Goal: Information Seeking & Learning: Learn about a topic

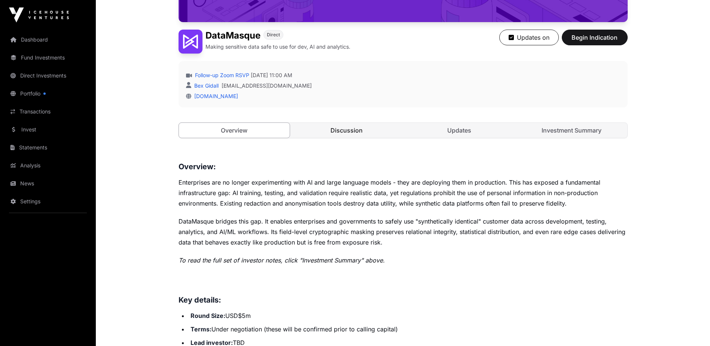
scroll to position [150, 0]
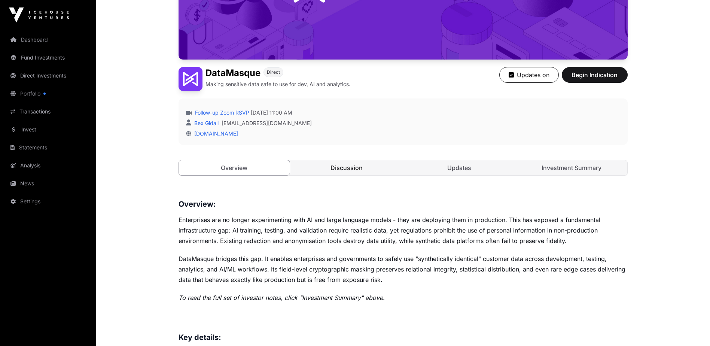
click at [349, 170] on link "Discussion" at bounding box center [346, 167] width 111 height 15
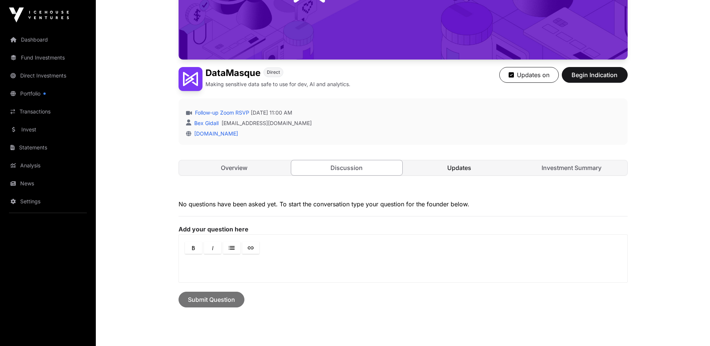
click at [457, 167] on link "Updates" at bounding box center [459, 167] width 111 height 15
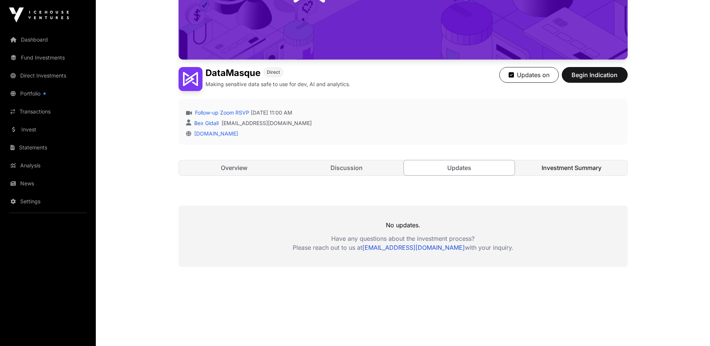
click at [554, 168] on link "Investment Summary" at bounding box center [571, 167] width 111 height 15
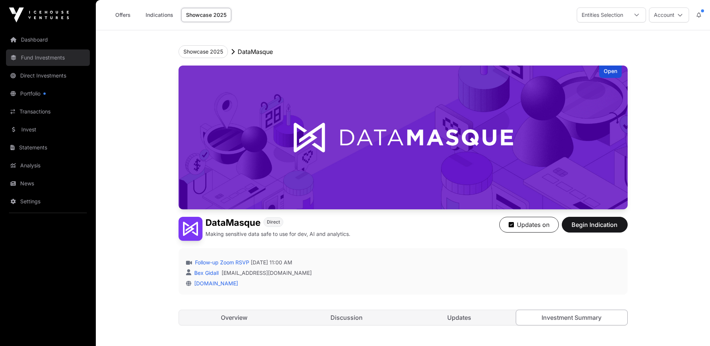
click at [41, 57] on link "Fund Investments" at bounding box center [48, 57] width 84 height 16
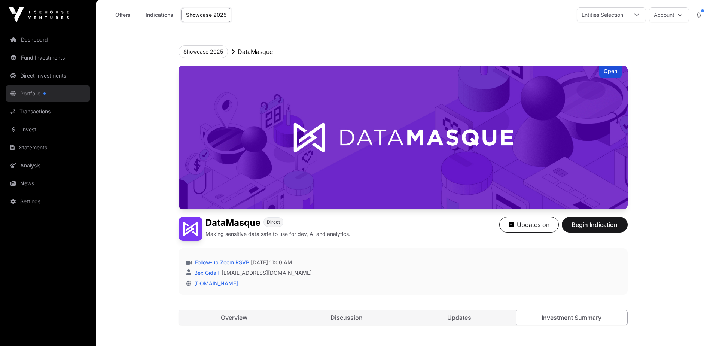
click at [30, 91] on link "Portfolio" at bounding box center [48, 93] width 84 height 16
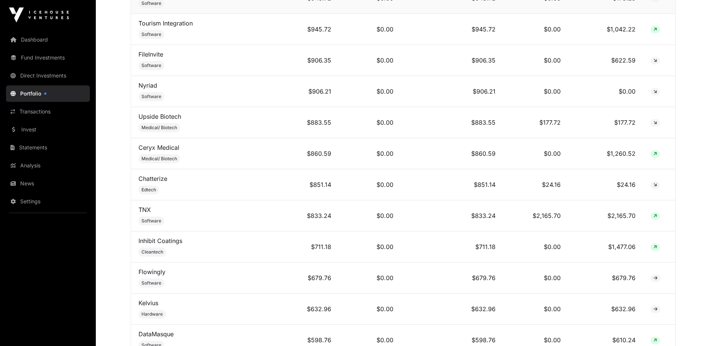
scroll to position [3032, 0]
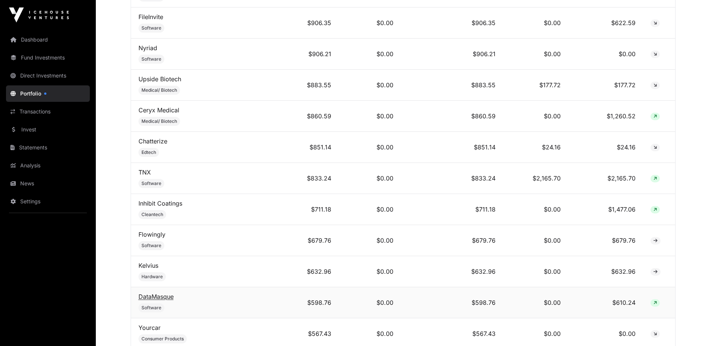
click at [155, 300] on link "DataMasque" at bounding box center [155, 296] width 35 height 7
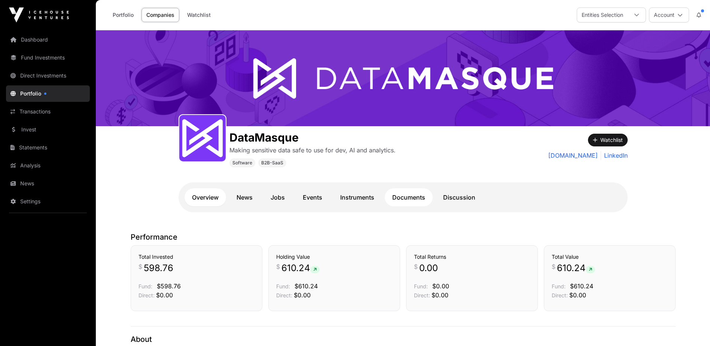
click at [415, 199] on link "Documents" at bounding box center [409, 197] width 48 height 18
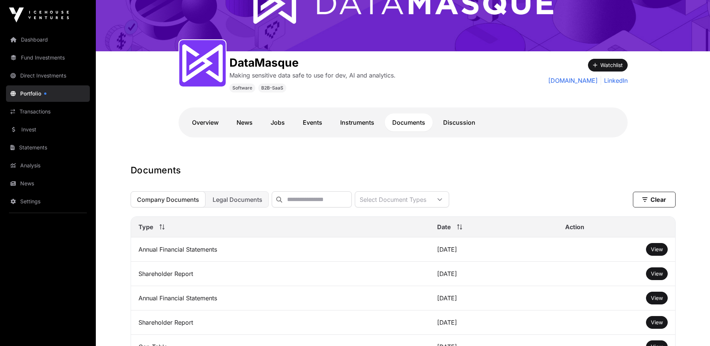
scroll to position [112, 0]
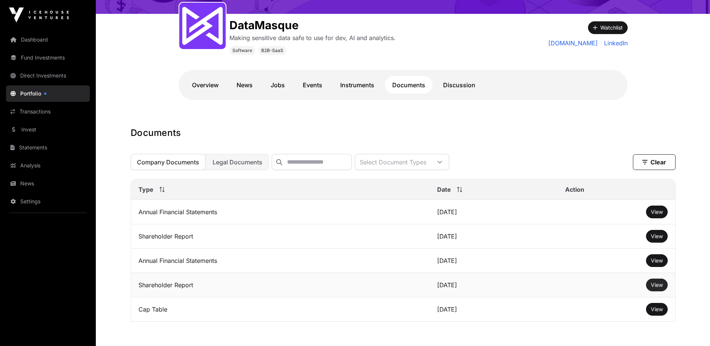
click at [658, 288] on span "View" at bounding box center [657, 284] width 12 height 6
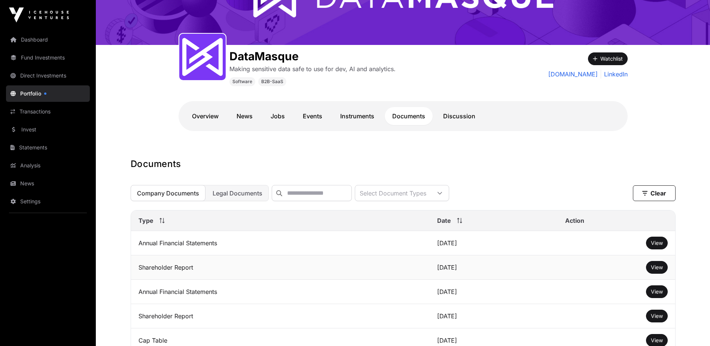
scroll to position [156, 0]
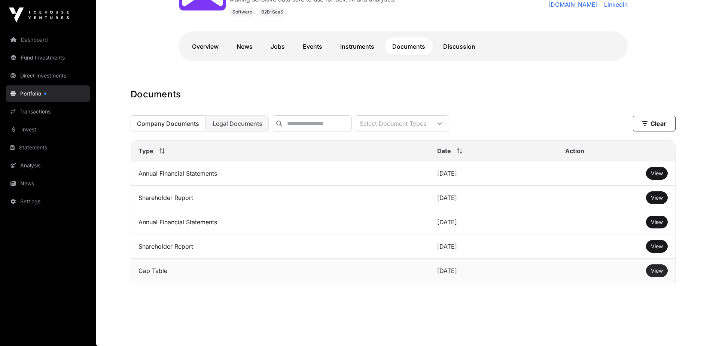
click at [652, 269] on span "View" at bounding box center [657, 270] width 12 height 6
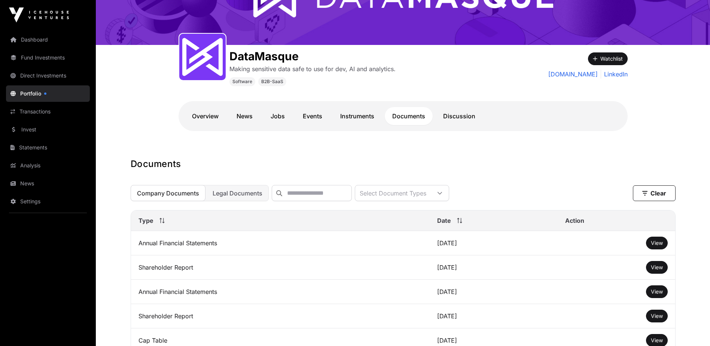
scroll to position [119, 0]
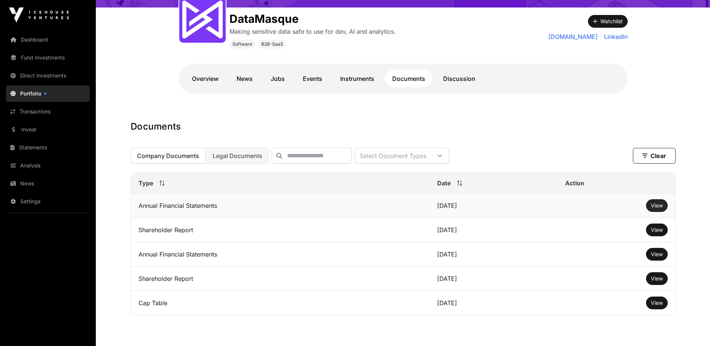
click at [658, 208] on span "View" at bounding box center [657, 205] width 12 height 6
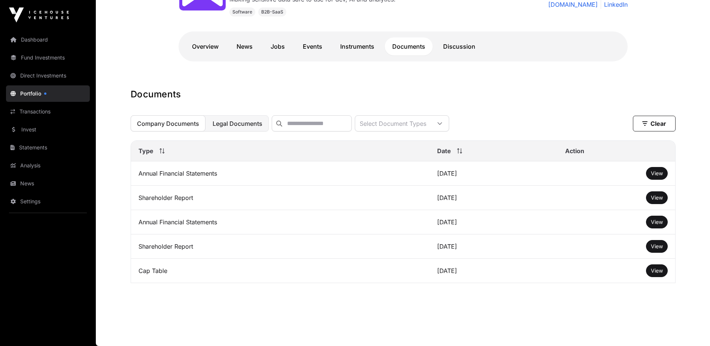
scroll to position [81, 0]
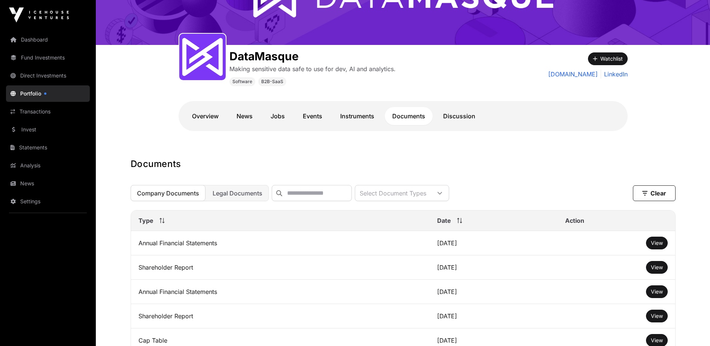
click at [31, 95] on link "Portfolio" at bounding box center [48, 93] width 84 height 16
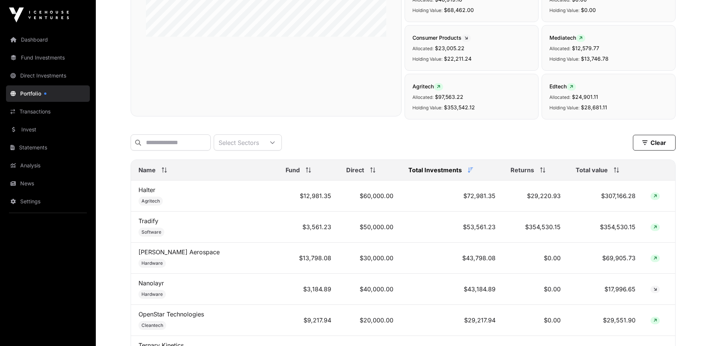
scroll to position [337, 0]
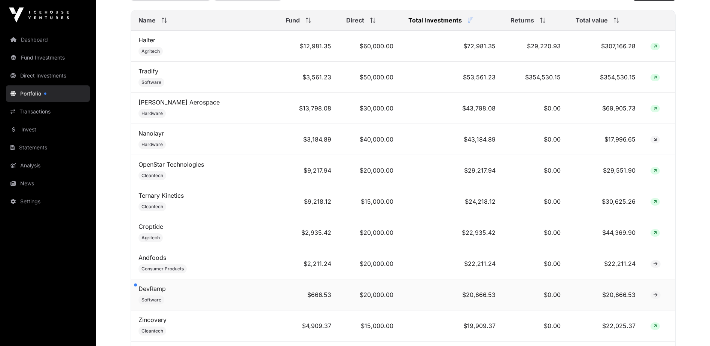
click at [155, 292] on link "DevRamp" at bounding box center [151, 288] width 27 height 7
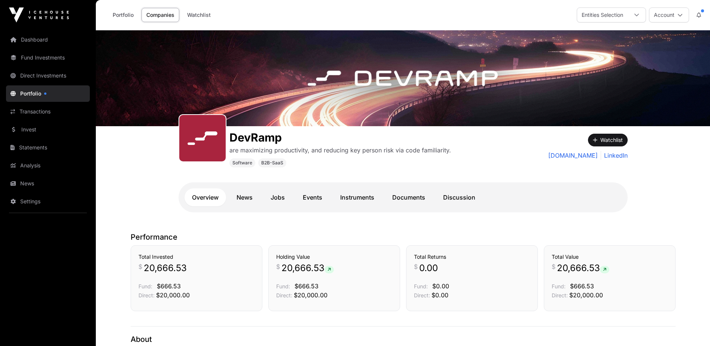
scroll to position [75, 0]
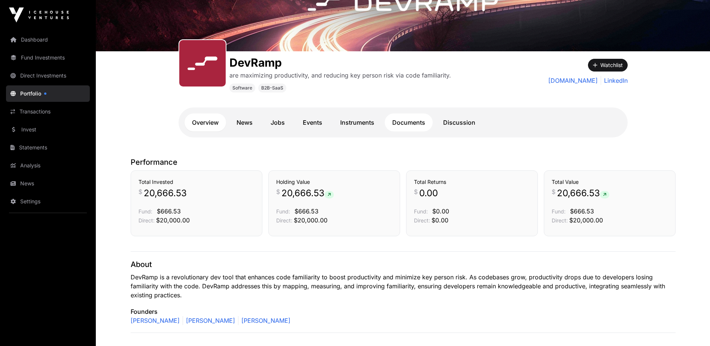
click at [416, 121] on link "Documents" at bounding box center [409, 122] width 48 height 18
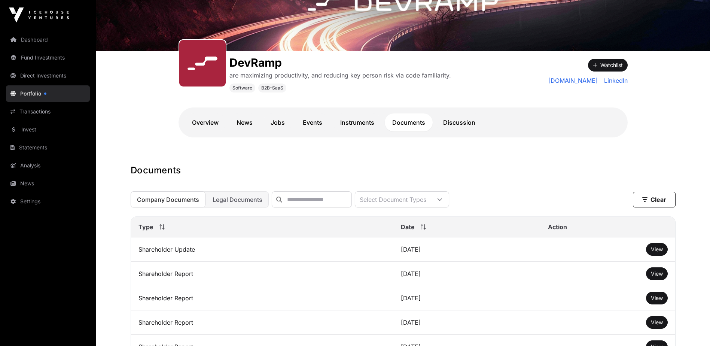
scroll to position [150, 0]
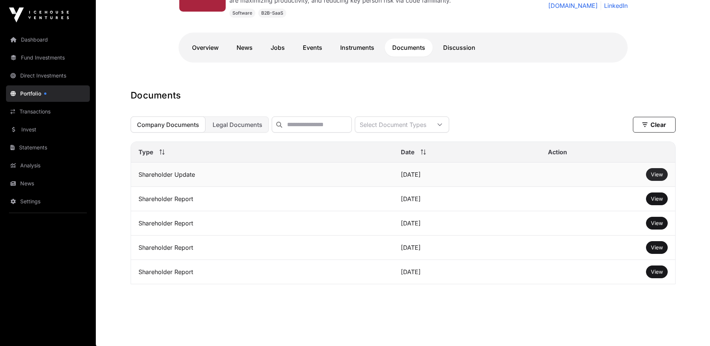
click at [659, 177] on span "View" at bounding box center [657, 174] width 12 height 6
click at [27, 92] on link "Portfolio" at bounding box center [48, 93] width 84 height 16
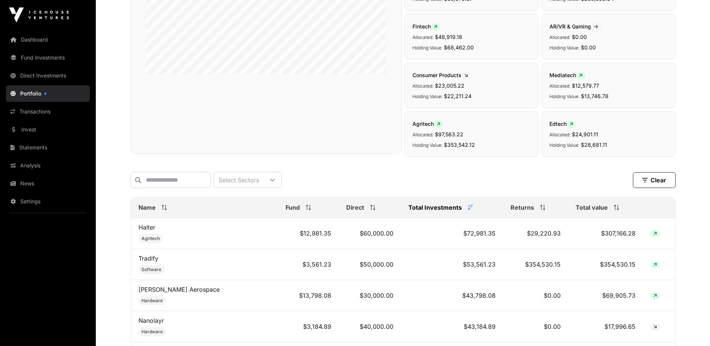
scroll to position [187, 0]
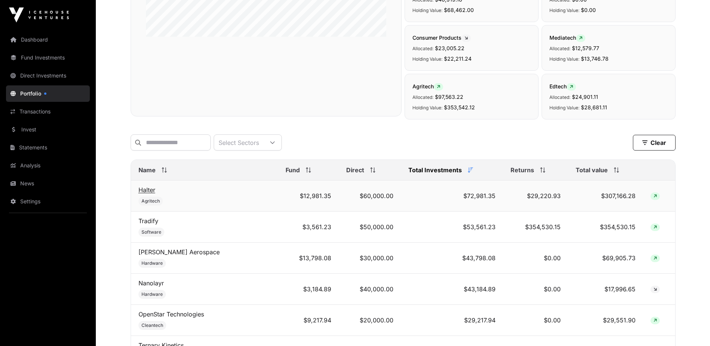
click at [141, 191] on link "Halter" at bounding box center [146, 189] width 17 height 7
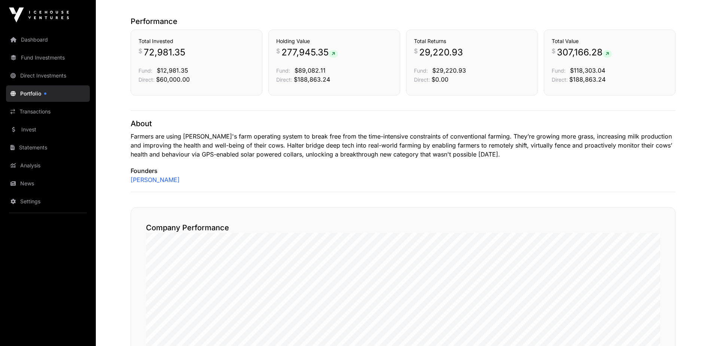
scroll to position [112, 0]
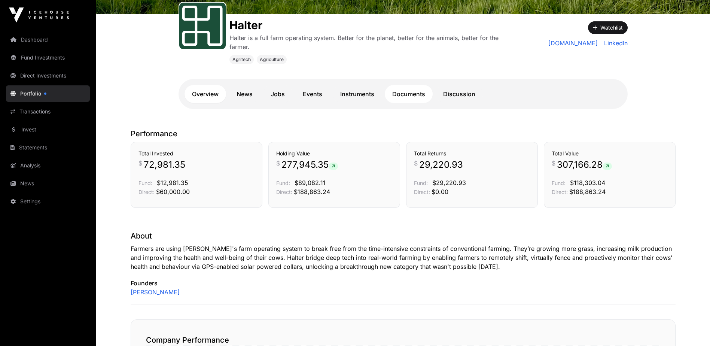
click at [414, 92] on link "Documents" at bounding box center [409, 94] width 48 height 18
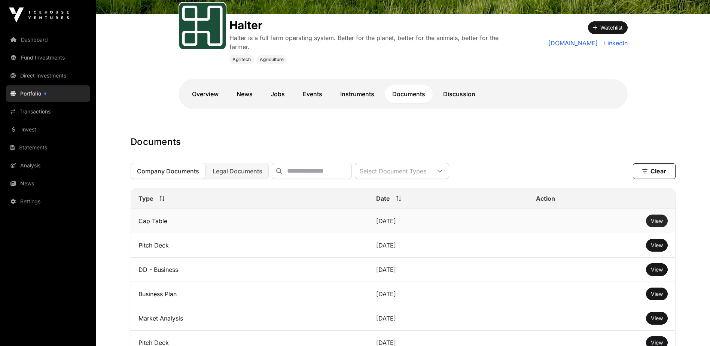
click at [656, 223] on span "View" at bounding box center [657, 220] width 12 height 6
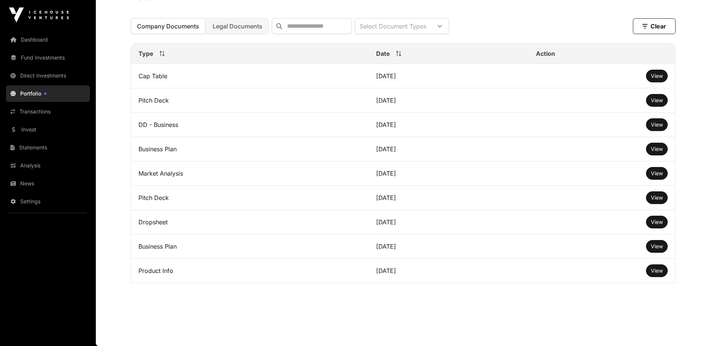
scroll to position [112, 0]
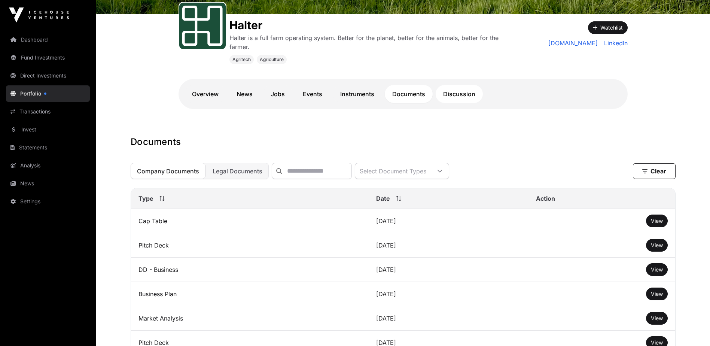
click at [463, 92] on link "Discussion" at bounding box center [459, 94] width 47 height 18
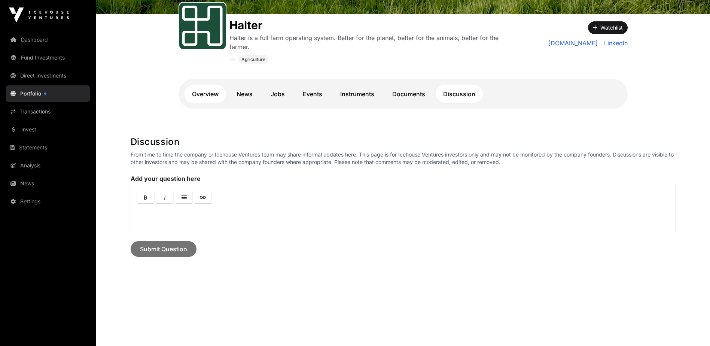
click at [205, 95] on link "Overview" at bounding box center [206, 94] width 42 height 18
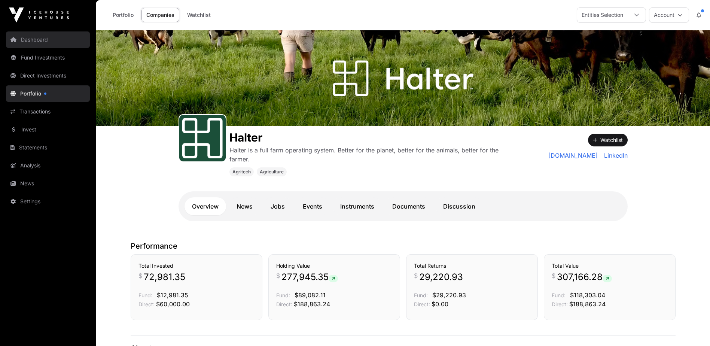
click at [27, 39] on link "Dashboard" at bounding box center [48, 39] width 84 height 16
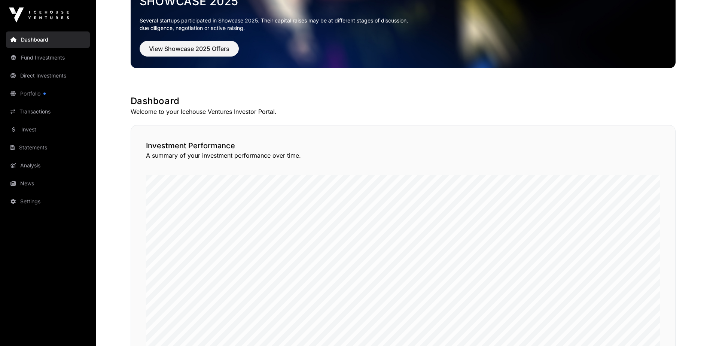
scroll to position [21, 0]
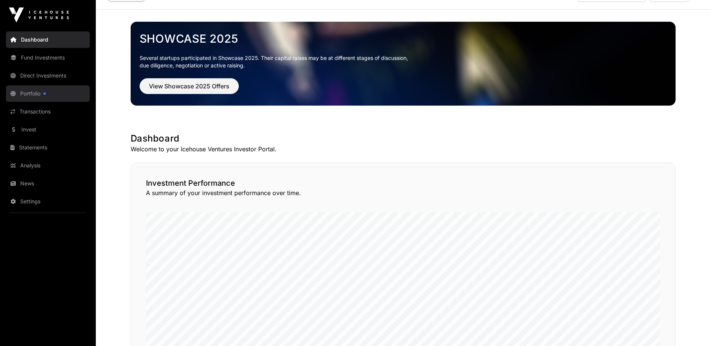
click at [30, 92] on link "Portfolio" at bounding box center [48, 93] width 84 height 16
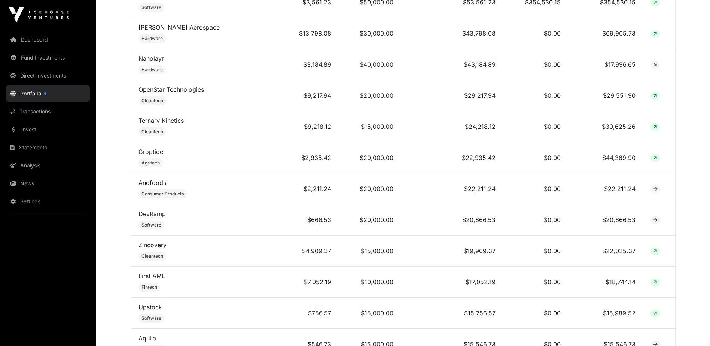
scroll to position [449, 0]
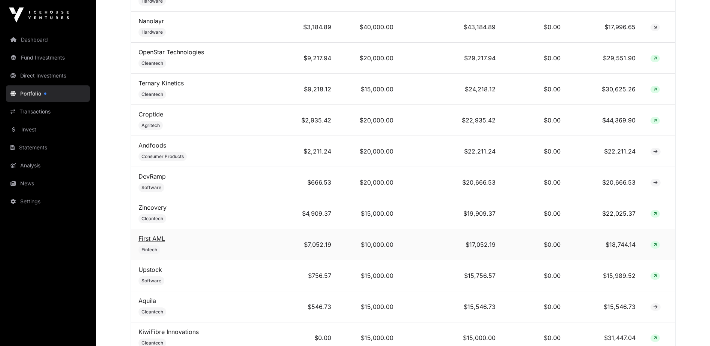
click at [153, 242] on link "First AML" at bounding box center [151, 238] width 27 height 7
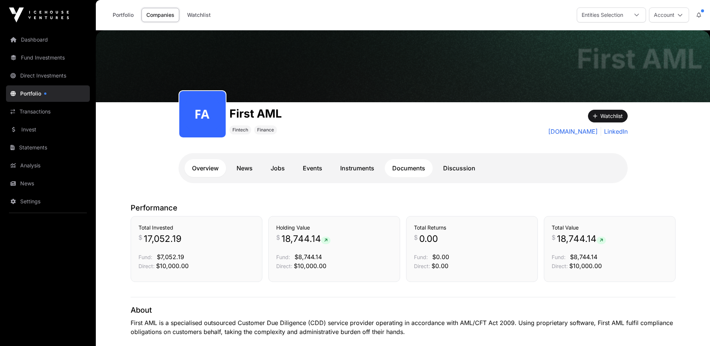
click at [411, 169] on link "Documents" at bounding box center [409, 168] width 48 height 18
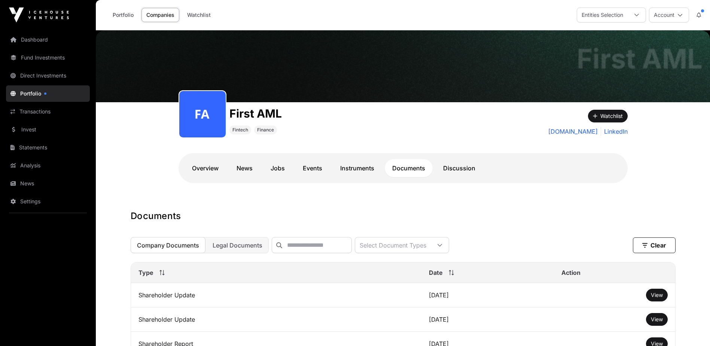
scroll to position [37, 0]
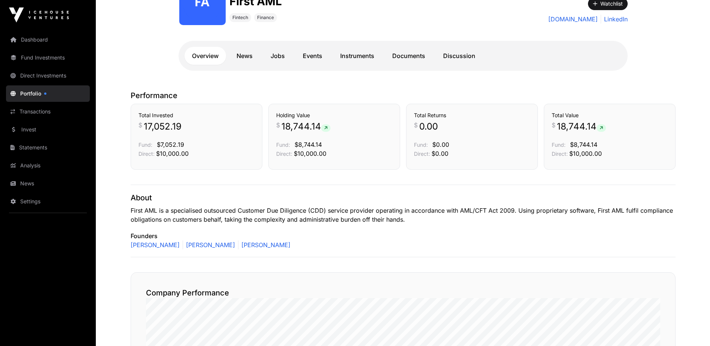
scroll to position [37, 0]
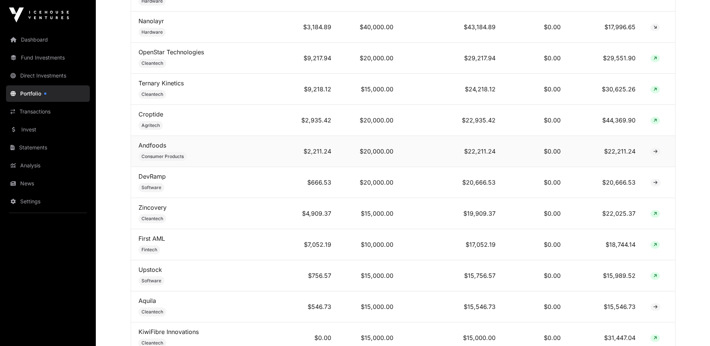
scroll to position [487, 0]
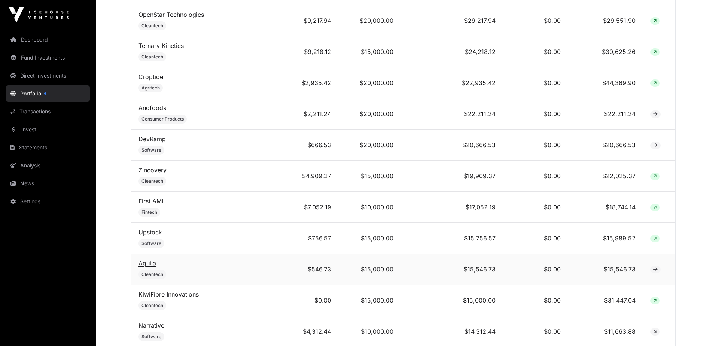
click at [148, 267] on link "Aquila" at bounding box center [147, 262] width 18 height 7
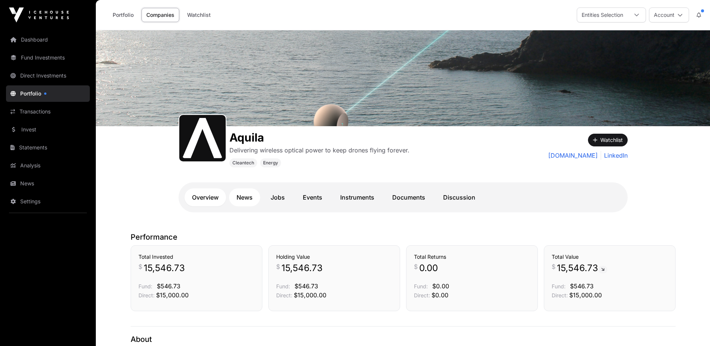
click at [249, 195] on link "News" at bounding box center [244, 197] width 31 height 18
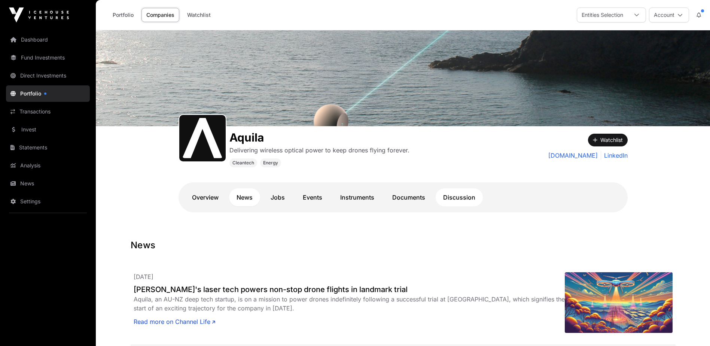
click at [454, 200] on link "Discussion" at bounding box center [459, 197] width 47 height 18
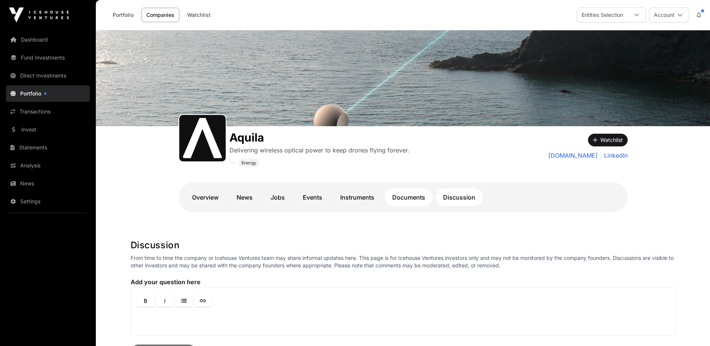
click at [407, 199] on link "Documents" at bounding box center [409, 197] width 48 height 18
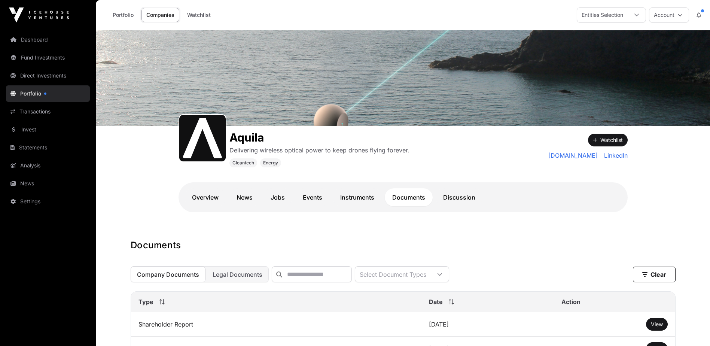
scroll to position [75, 0]
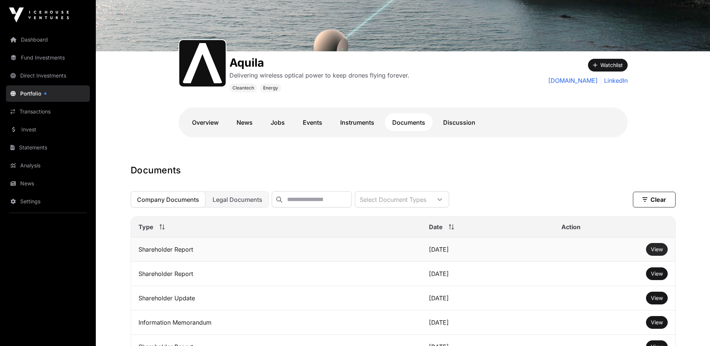
click at [656, 252] on span "View" at bounding box center [657, 249] width 12 height 6
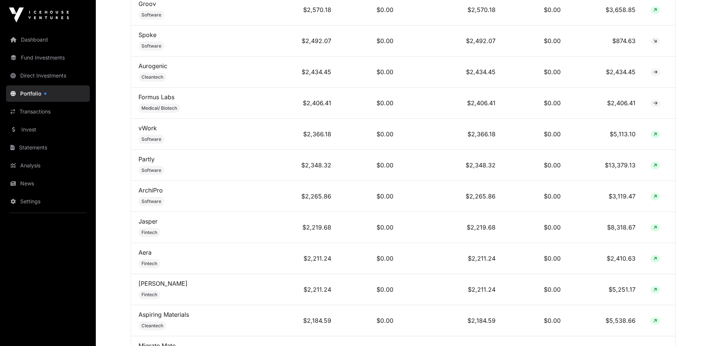
scroll to position [1609, 0]
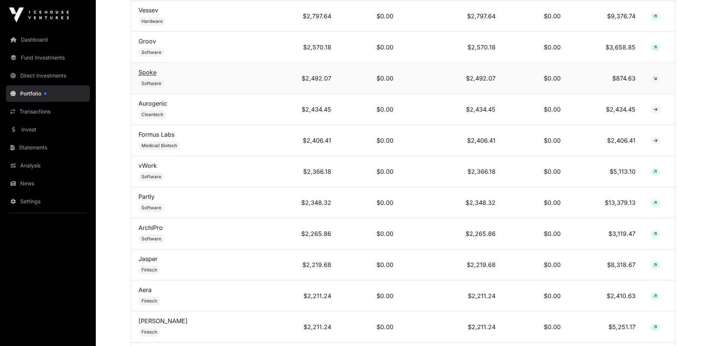
click at [146, 74] on link "Spoke" at bounding box center [147, 71] width 18 height 7
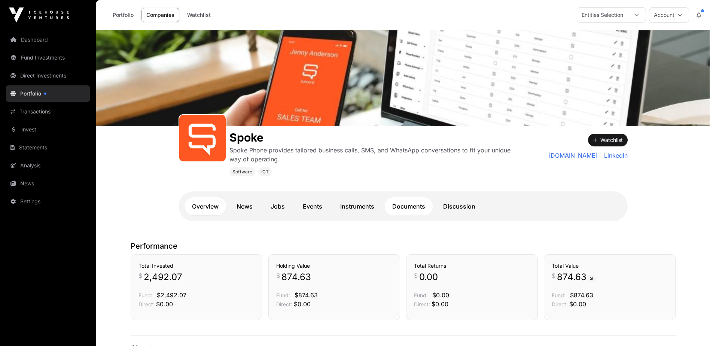
click at [416, 201] on link "Documents" at bounding box center [409, 206] width 48 height 18
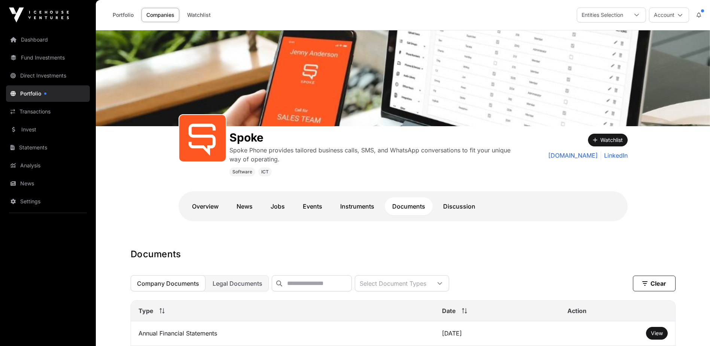
scroll to position [75, 0]
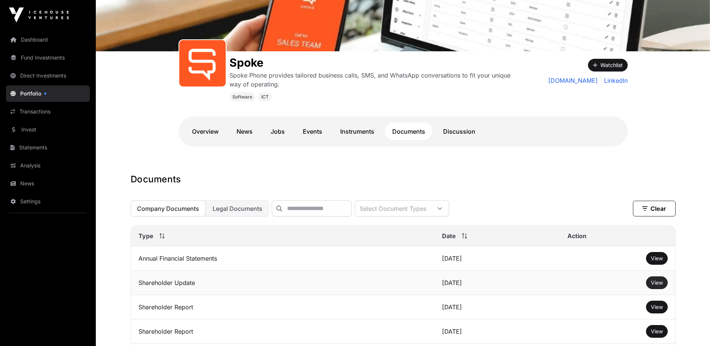
click at [658, 286] on span "View" at bounding box center [657, 282] width 12 height 6
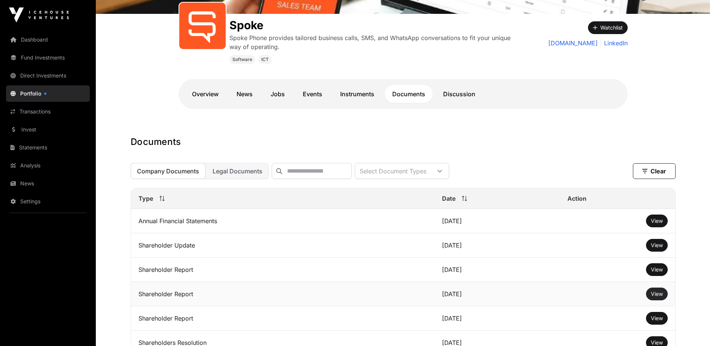
click at [660, 297] on span "View" at bounding box center [657, 293] width 12 height 6
